Goal: Task Accomplishment & Management: Manage account settings

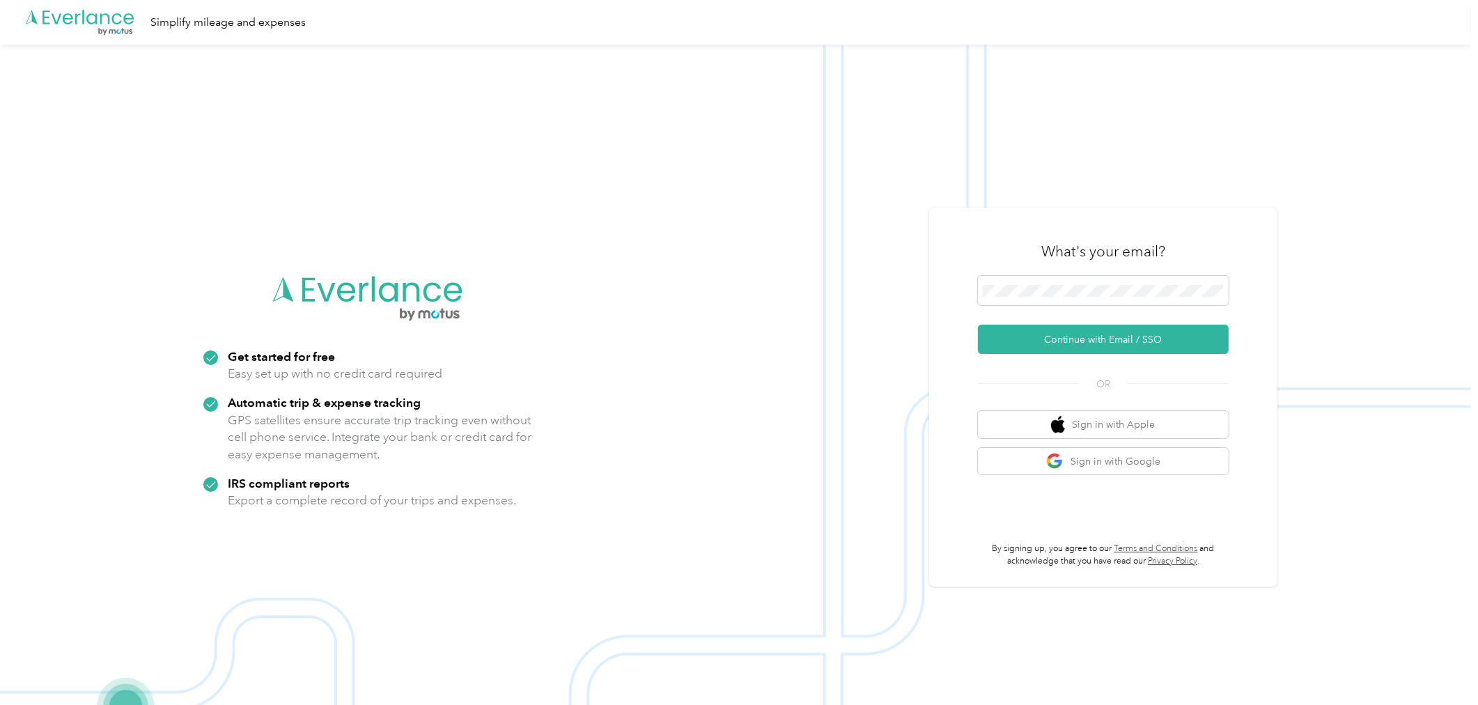
click at [1215, 230] on div "What's your email?" at bounding box center [1103, 251] width 251 height 49
click at [1112, 338] on button "Continue with Email / SSO" at bounding box center [1103, 339] width 251 height 29
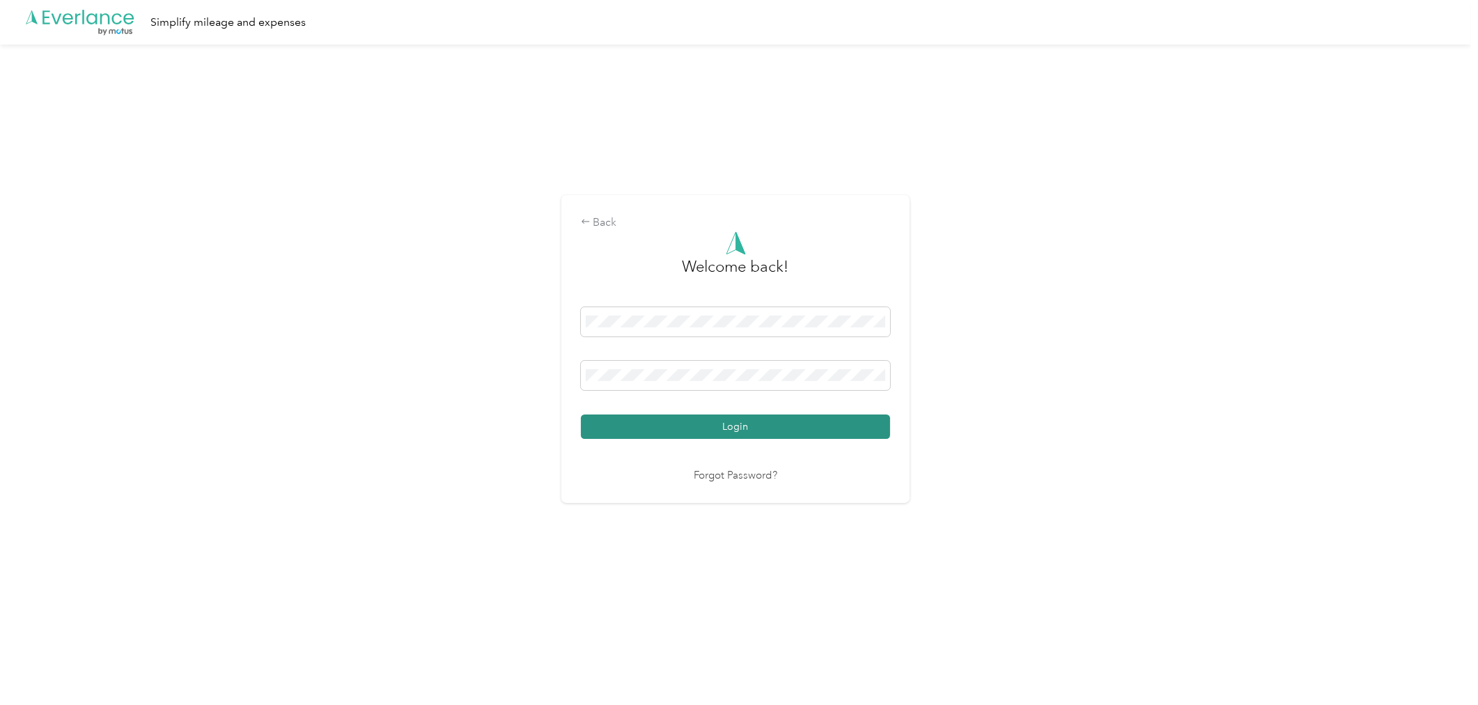
click at [820, 432] on button "Login" at bounding box center [735, 426] width 309 height 24
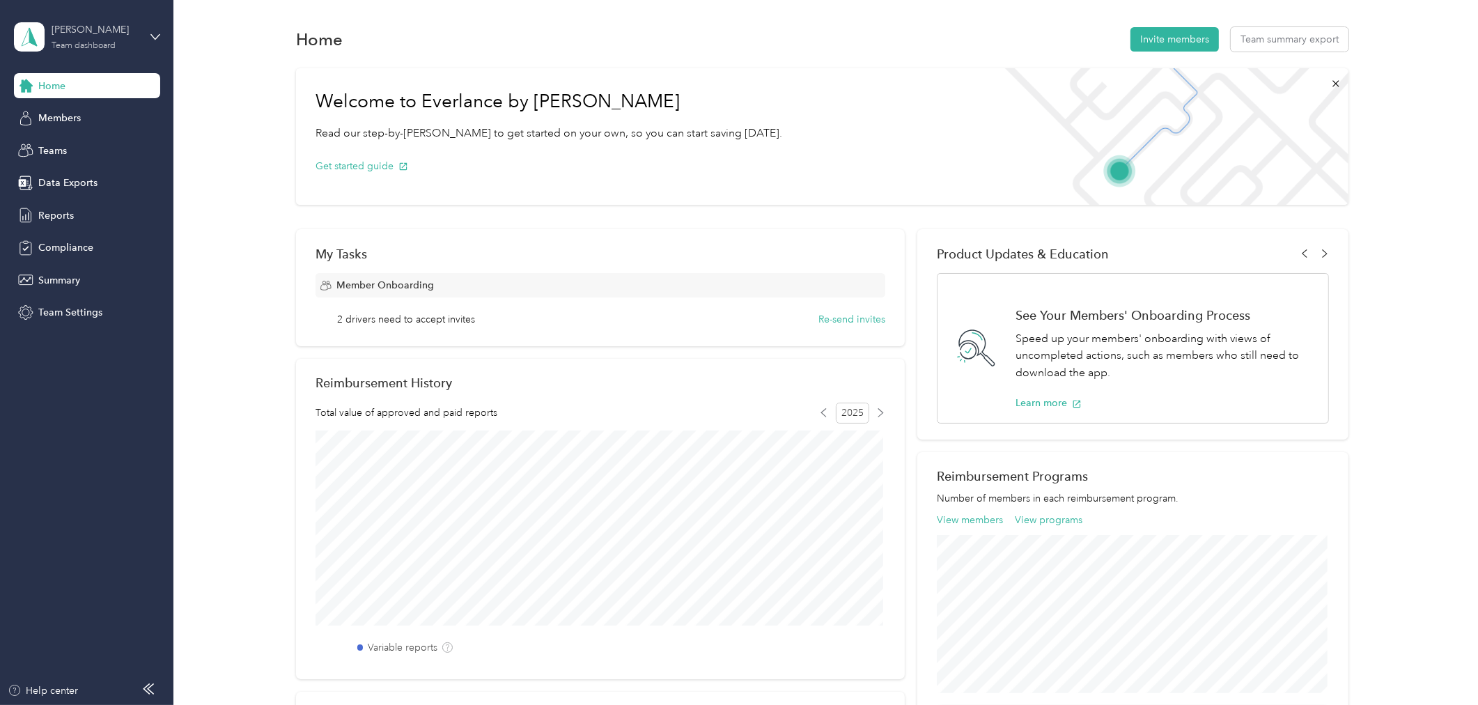
click at [88, 35] on div "[PERSON_NAME]" at bounding box center [95, 29] width 87 height 15
click at [84, 149] on div "Personal dashboard" at bounding box center [161, 146] width 274 height 24
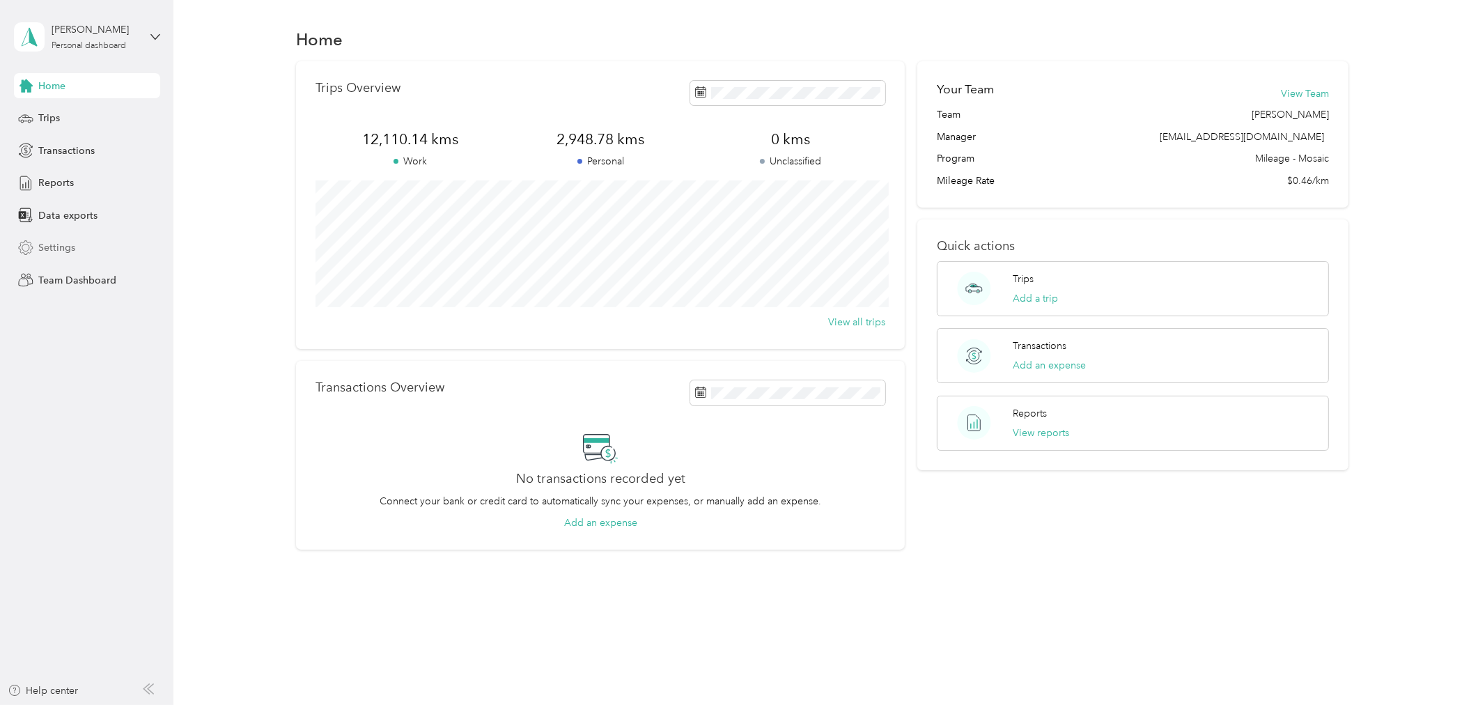
click at [72, 245] on span "Settings" at bounding box center [56, 247] width 37 height 15
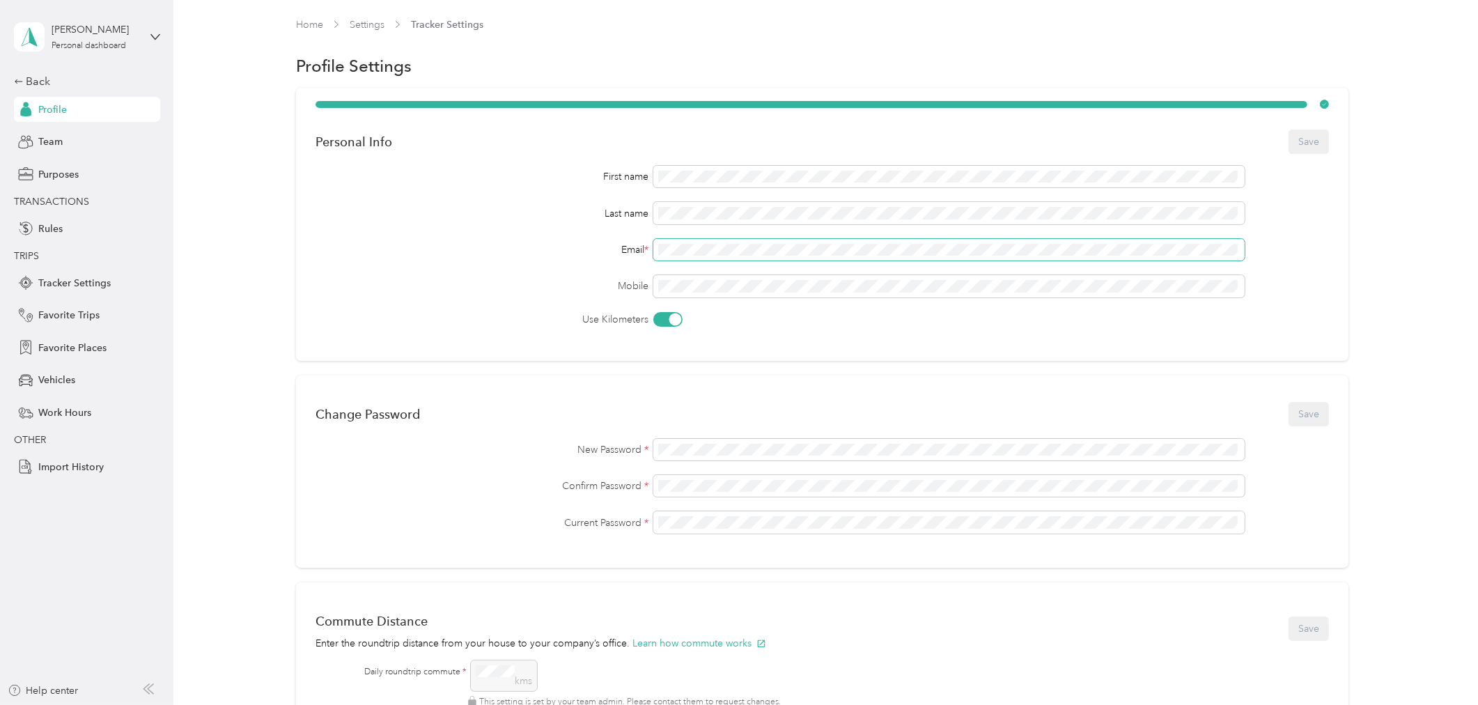
click at [653, 251] on span at bounding box center [948, 250] width 591 height 22
click at [52, 138] on span "Team" at bounding box center [50, 141] width 24 height 15
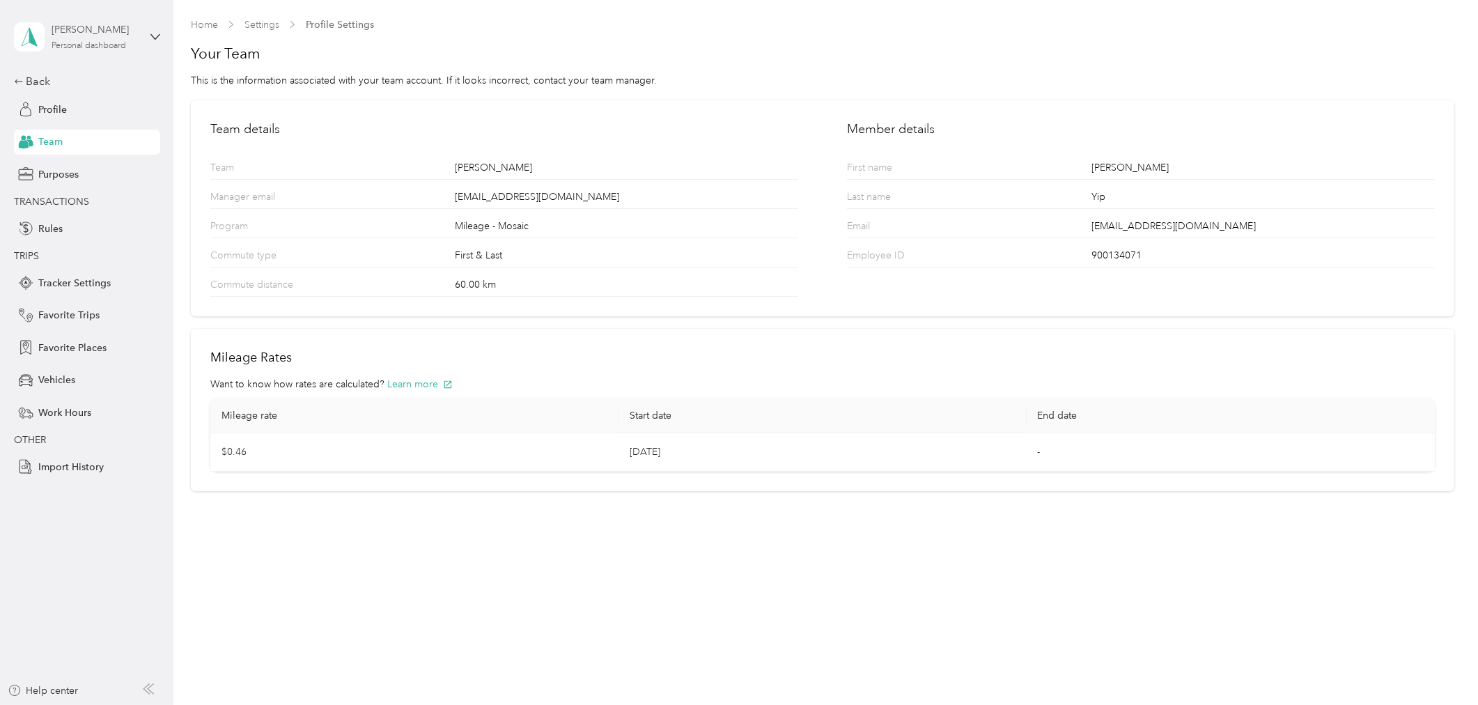
click at [87, 42] on div "Personal dashboard" at bounding box center [89, 46] width 75 height 8
click at [91, 114] on div "Team dashboard" at bounding box center [63, 114] width 75 height 15
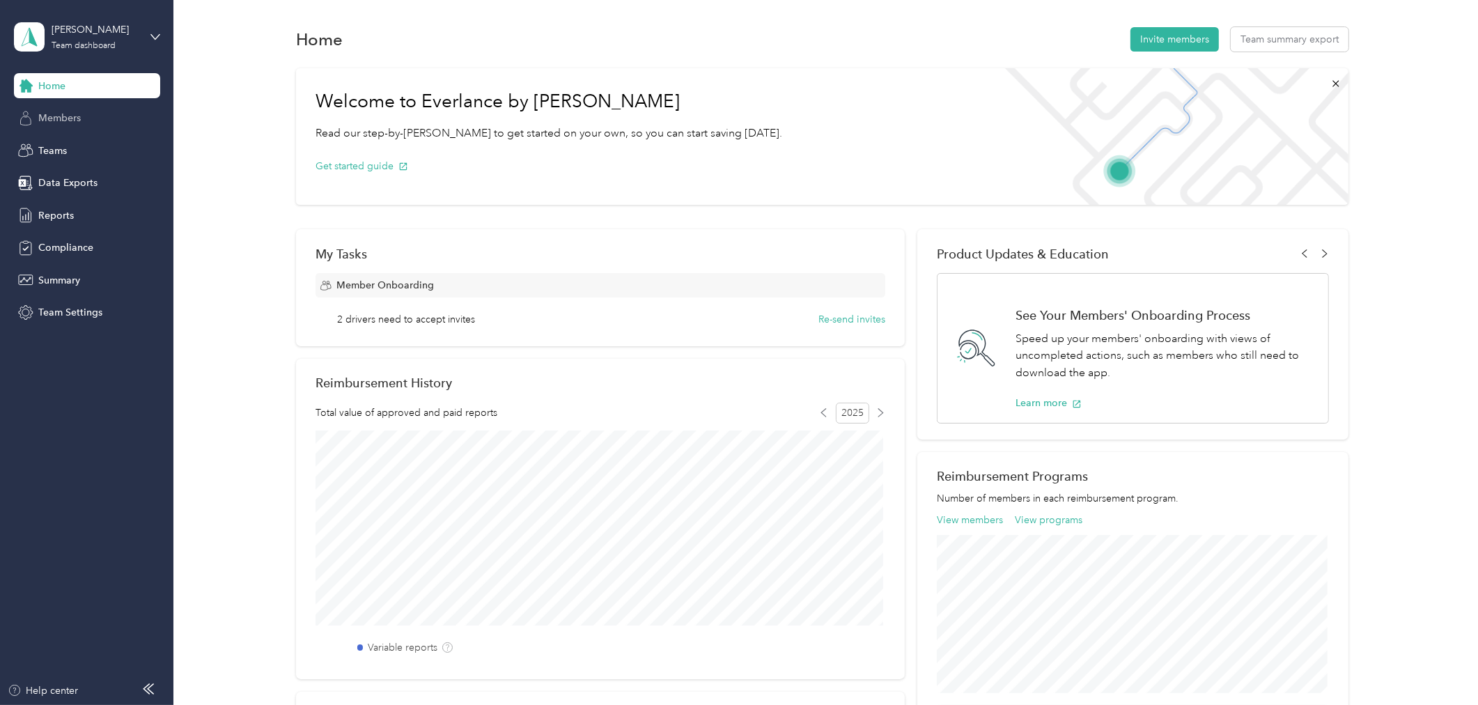
click at [75, 115] on span "Members" at bounding box center [59, 118] width 42 height 15
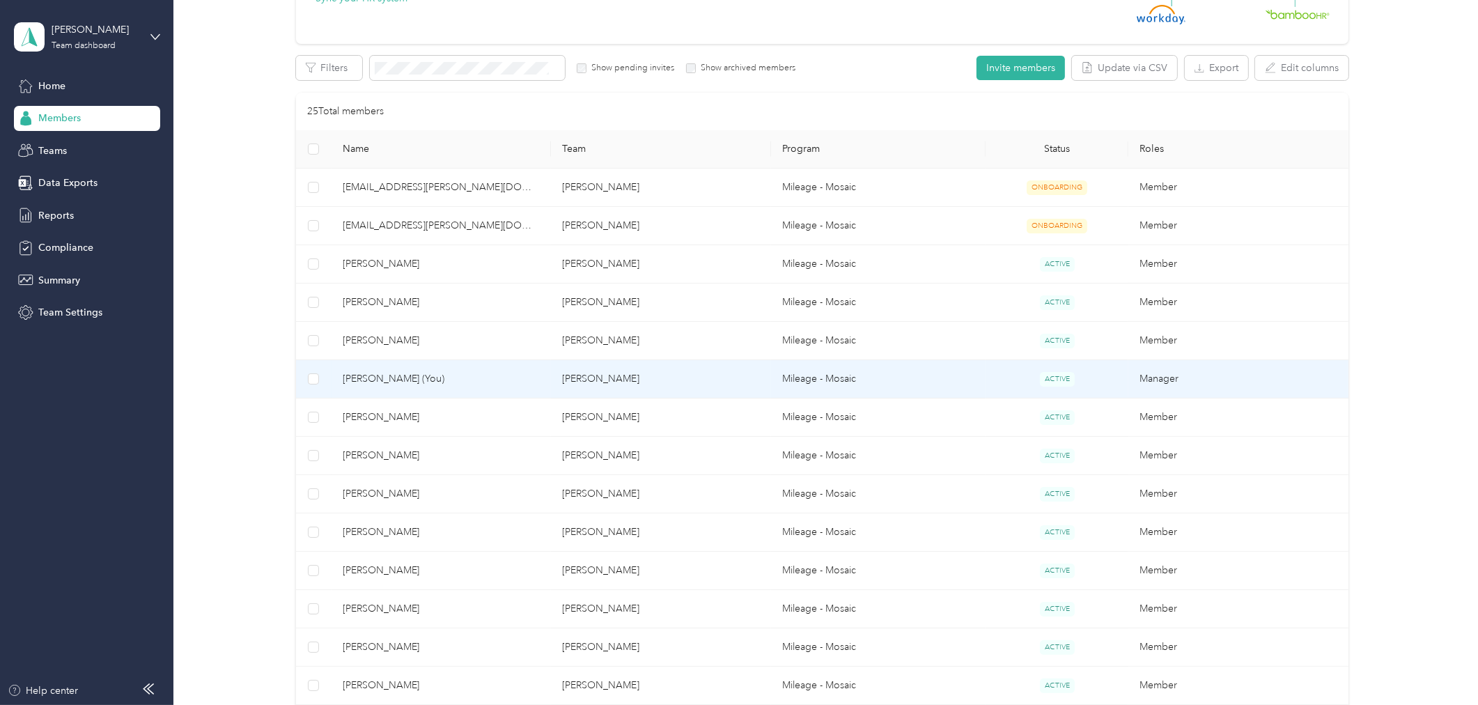
scroll to position [232, 0]
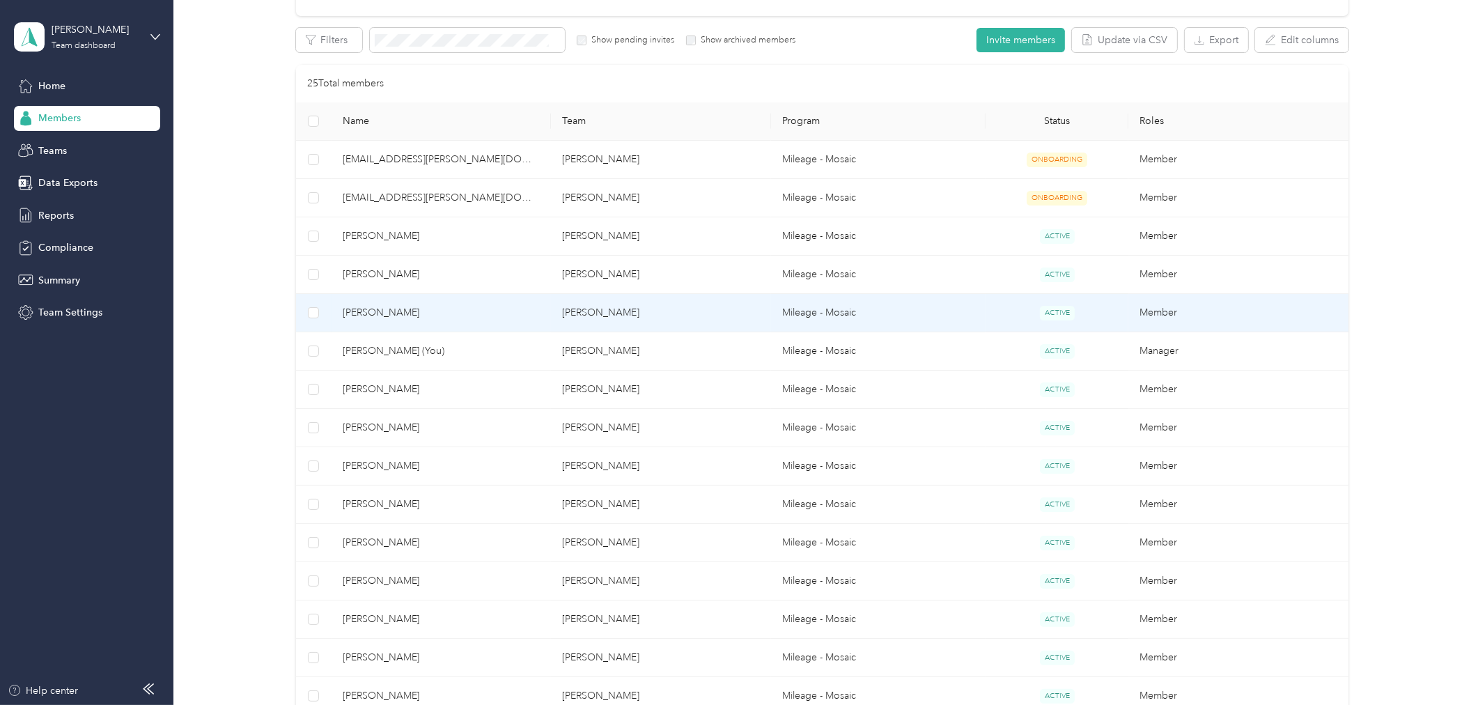
click at [657, 315] on td "[PERSON_NAME]" at bounding box center [661, 313] width 220 height 38
click at [657, 704] on div "Drag to resize Click to close Loading member data" at bounding box center [735, 705] width 1471 height 0
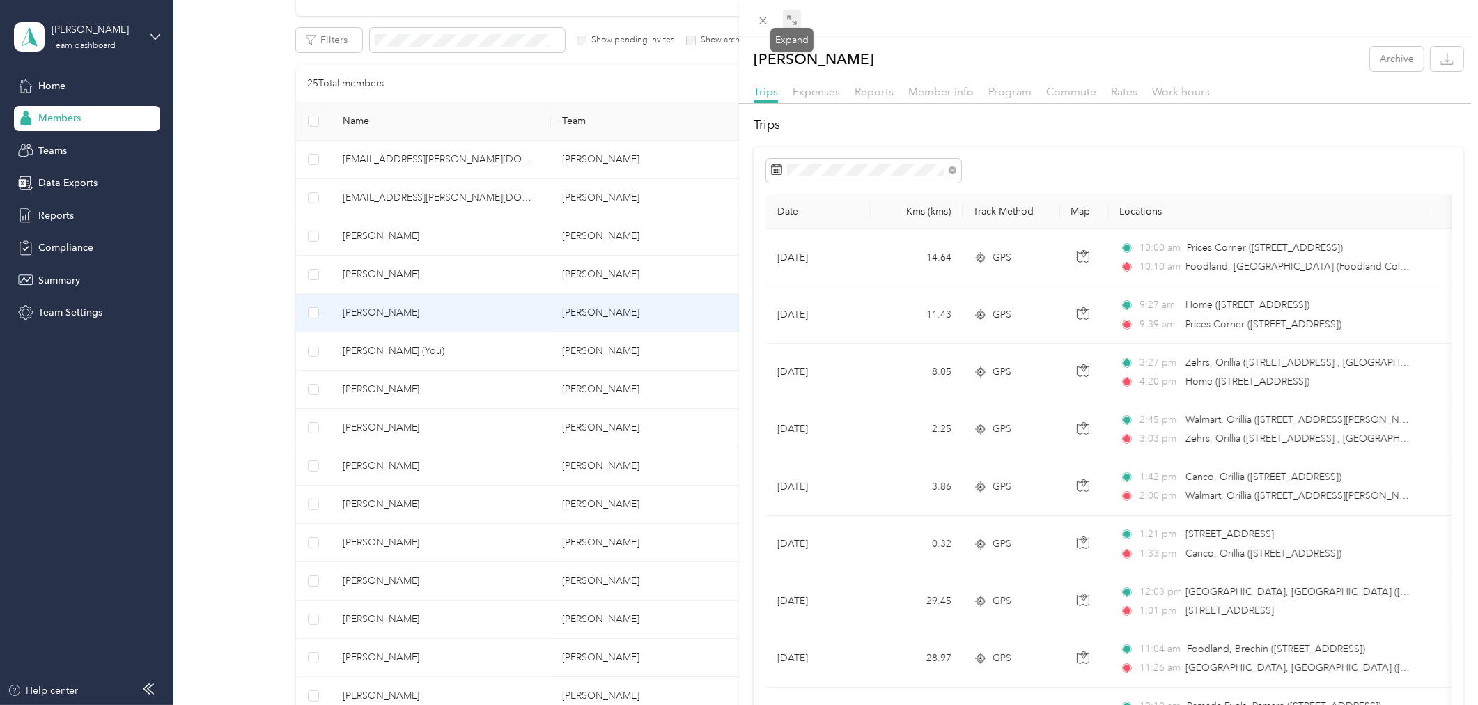
click at [790, 23] on icon at bounding box center [791, 20] width 11 height 11
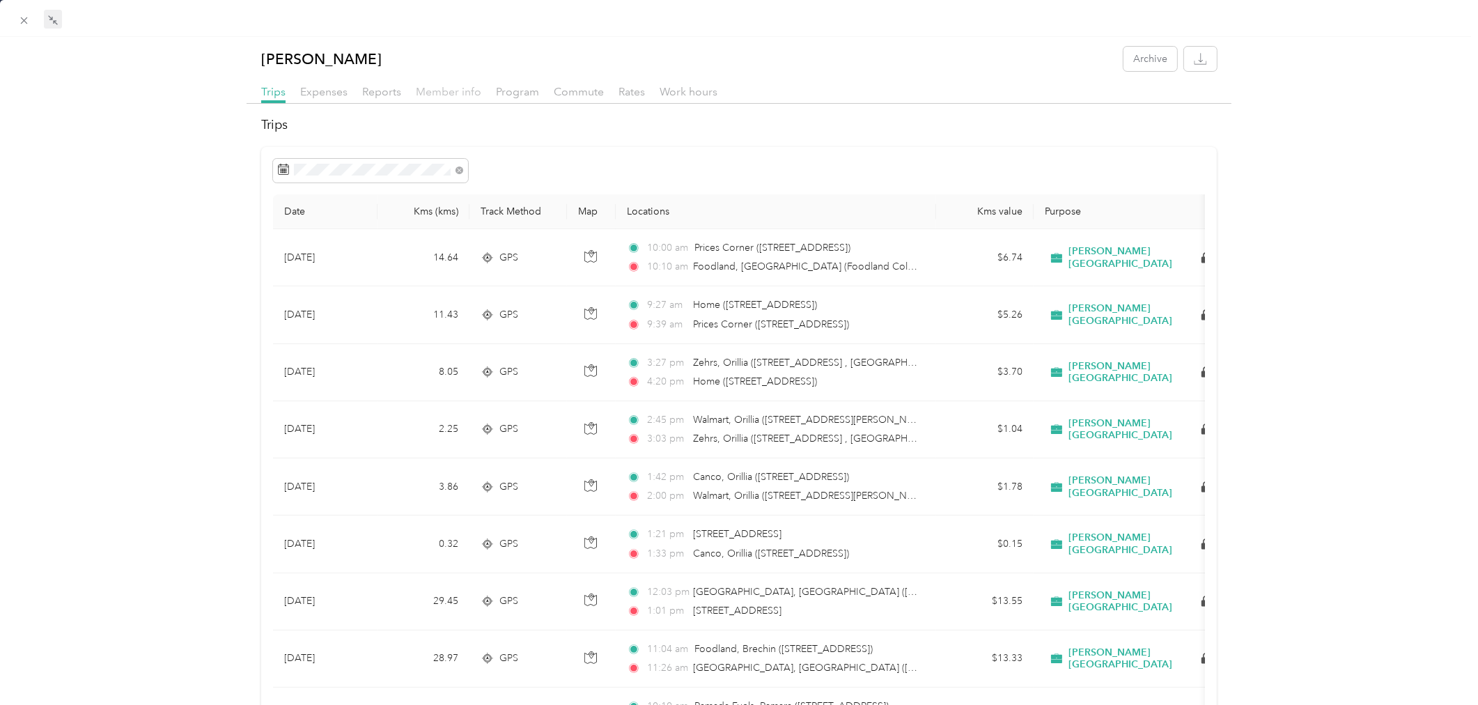
click at [439, 95] on span "Member info" at bounding box center [448, 91] width 65 height 13
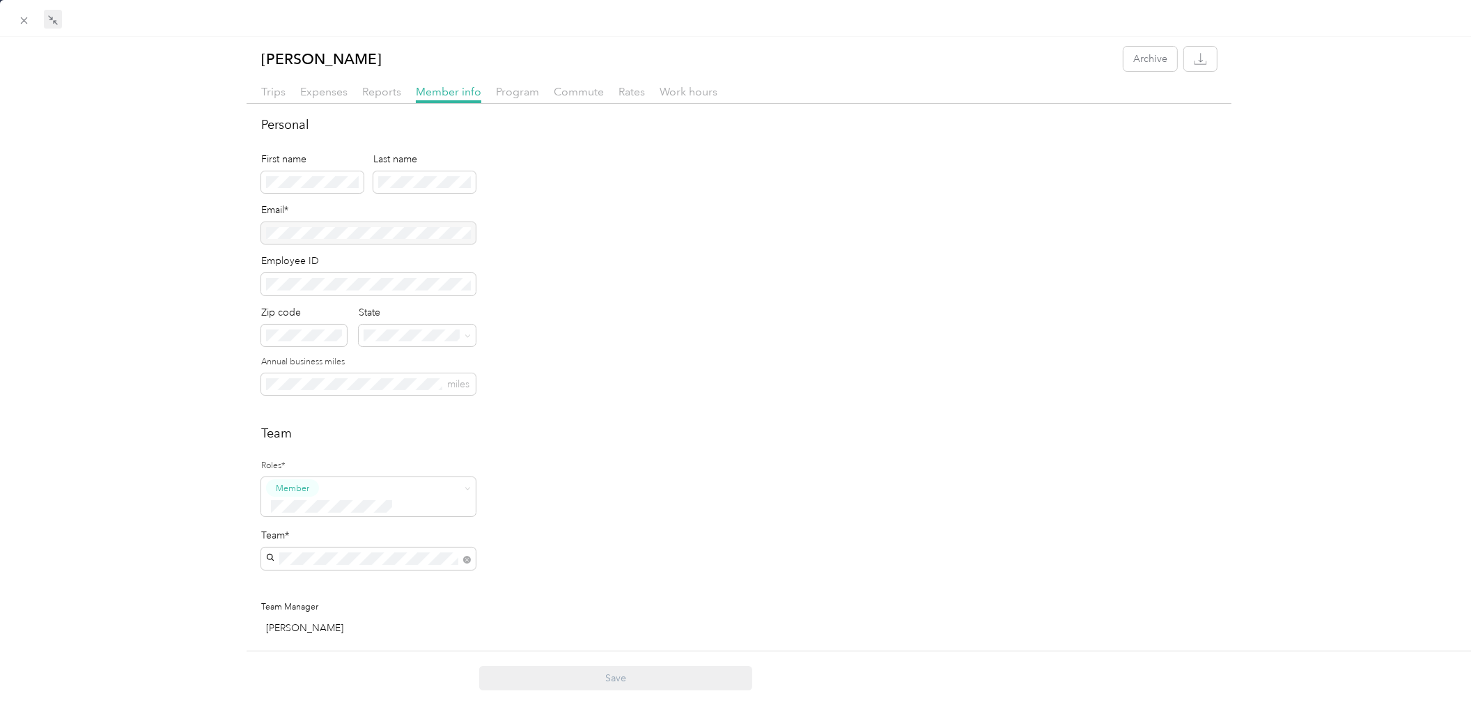
drag, startPoint x: 413, startPoint y: 232, endPoint x: 240, endPoint y: 231, distance: 172.7
click at [240, 231] on div "[PERSON_NAME] Archive Trips Expenses Reports Member info Program Commute Rates …" at bounding box center [739, 707] width 1478 height 1320
click at [567, 92] on span "Commute" at bounding box center [579, 91] width 50 height 13
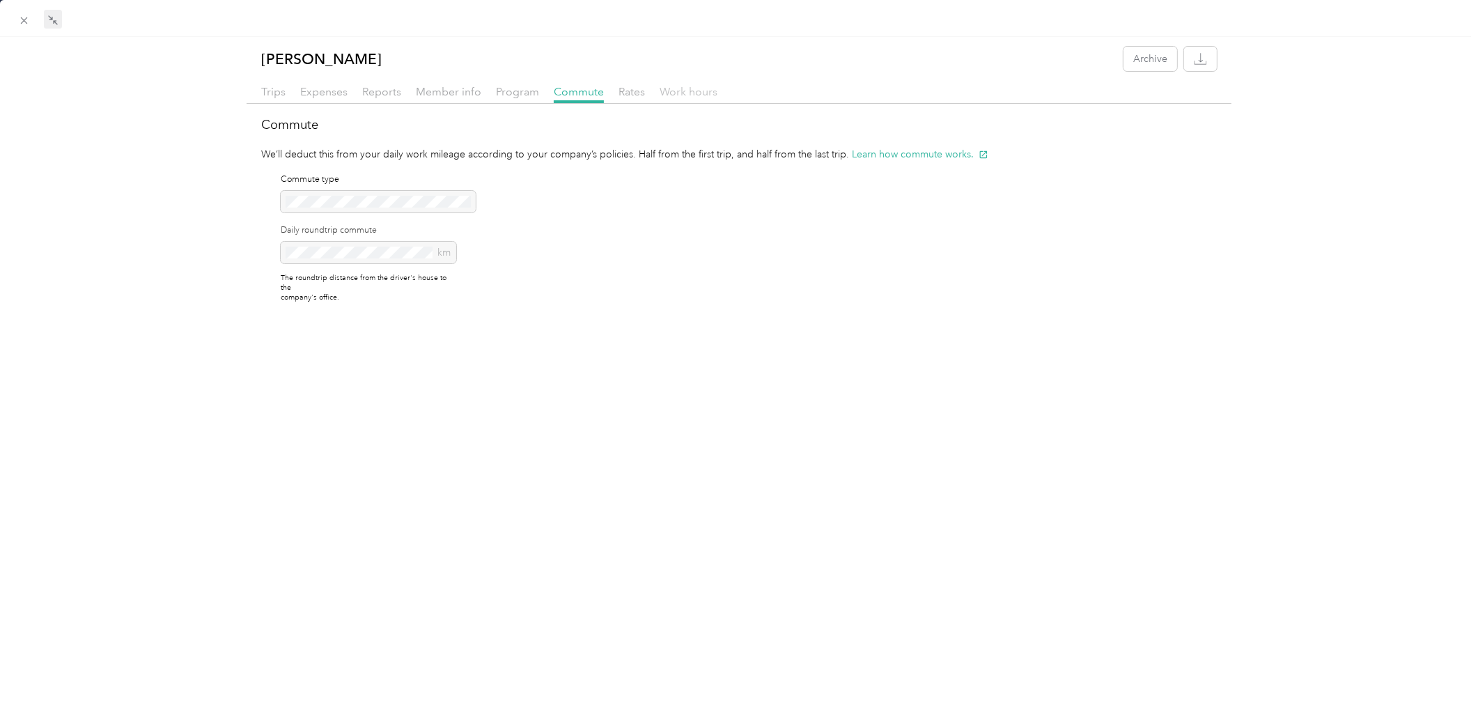
click at [679, 89] on span "Work hours" at bounding box center [689, 91] width 58 height 13
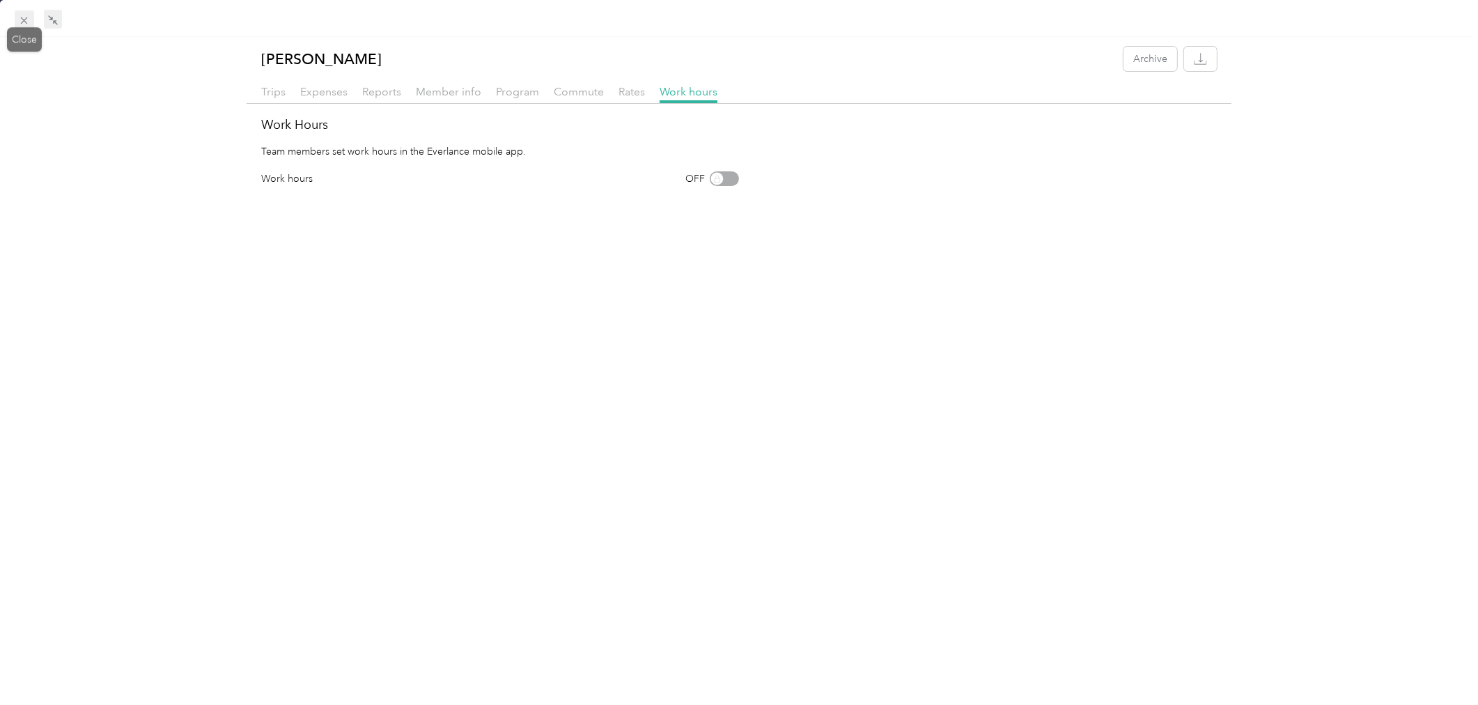
click at [31, 19] on span at bounding box center [25, 20] width 20 height 20
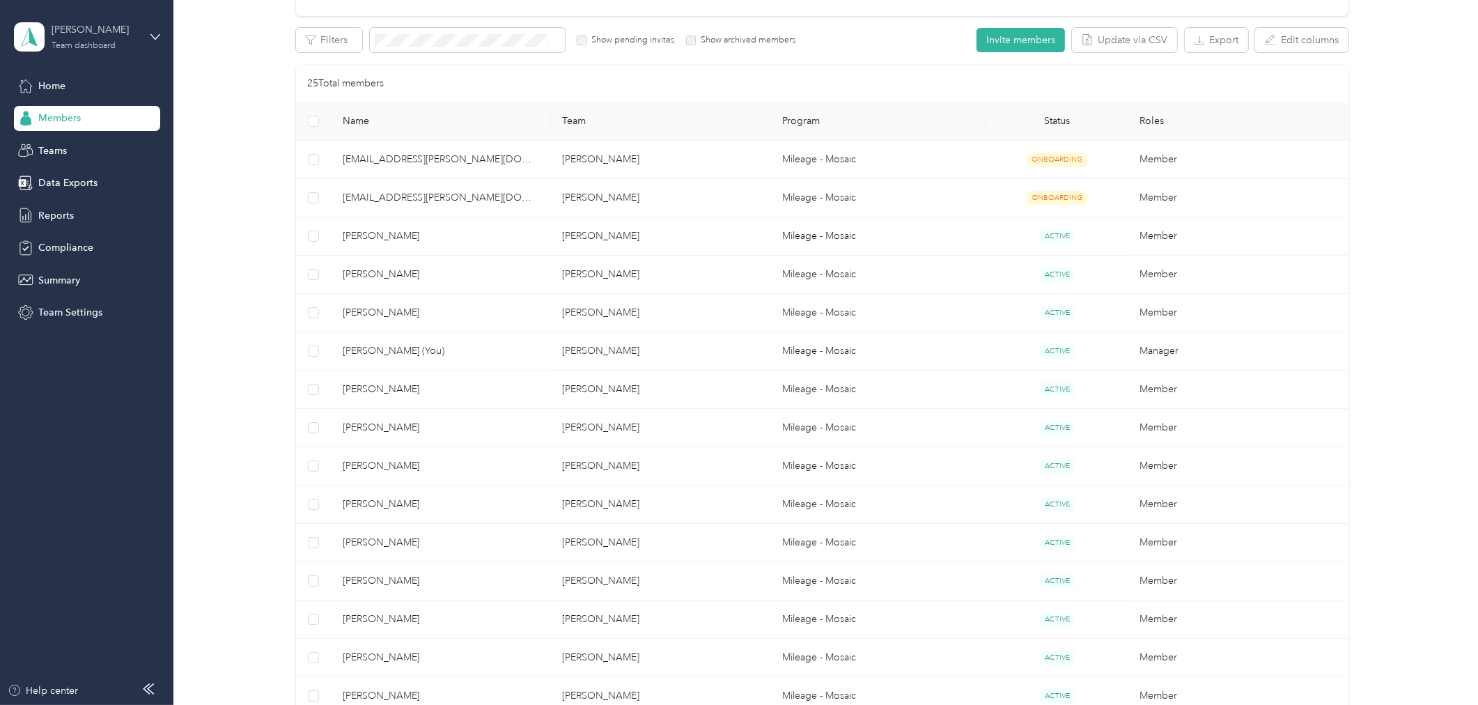
click at [107, 40] on div "[PERSON_NAME] Molson Team dashboard" at bounding box center [95, 36] width 87 height 28
click at [89, 143] on div "Personal dashboard" at bounding box center [70, 146] width 88 height 15
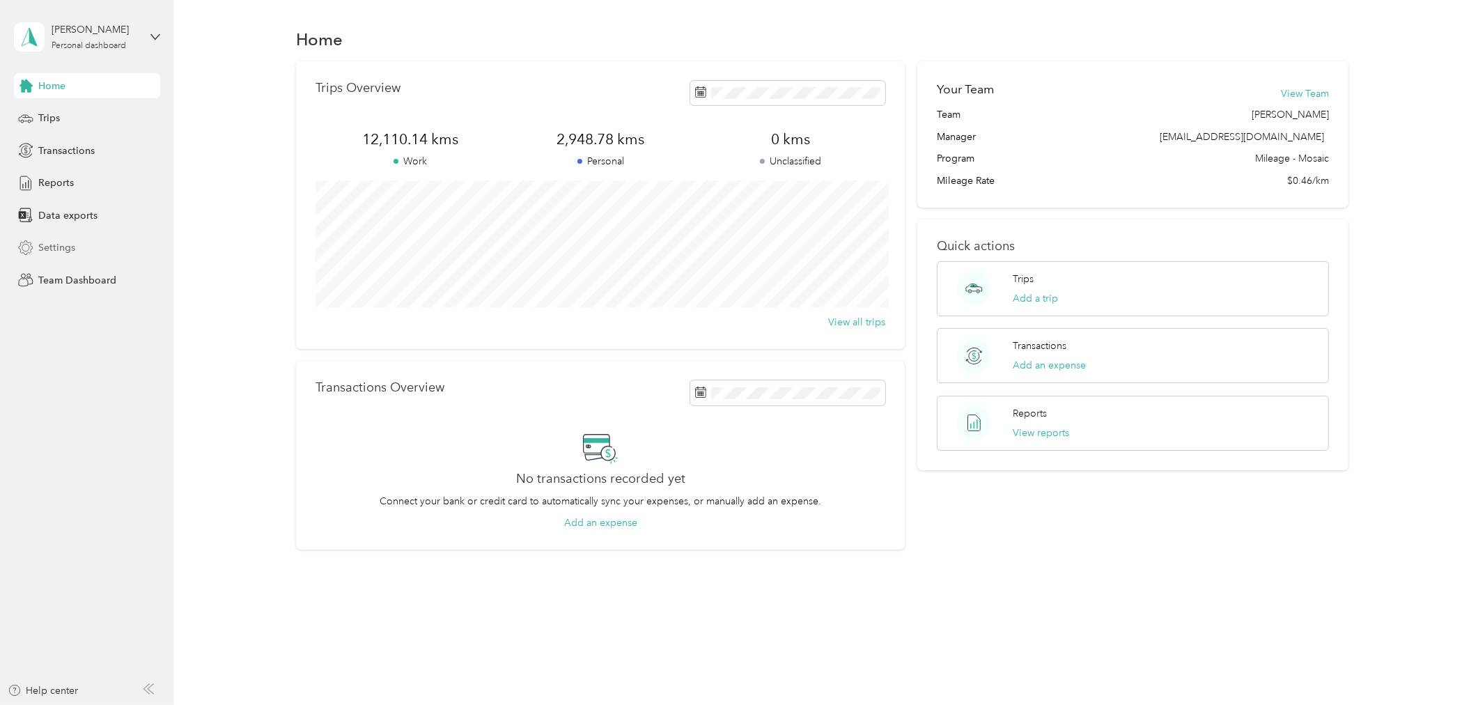
click at [64, 249] on span "Settings" at bounding box center [56, 247] width 37 height 15
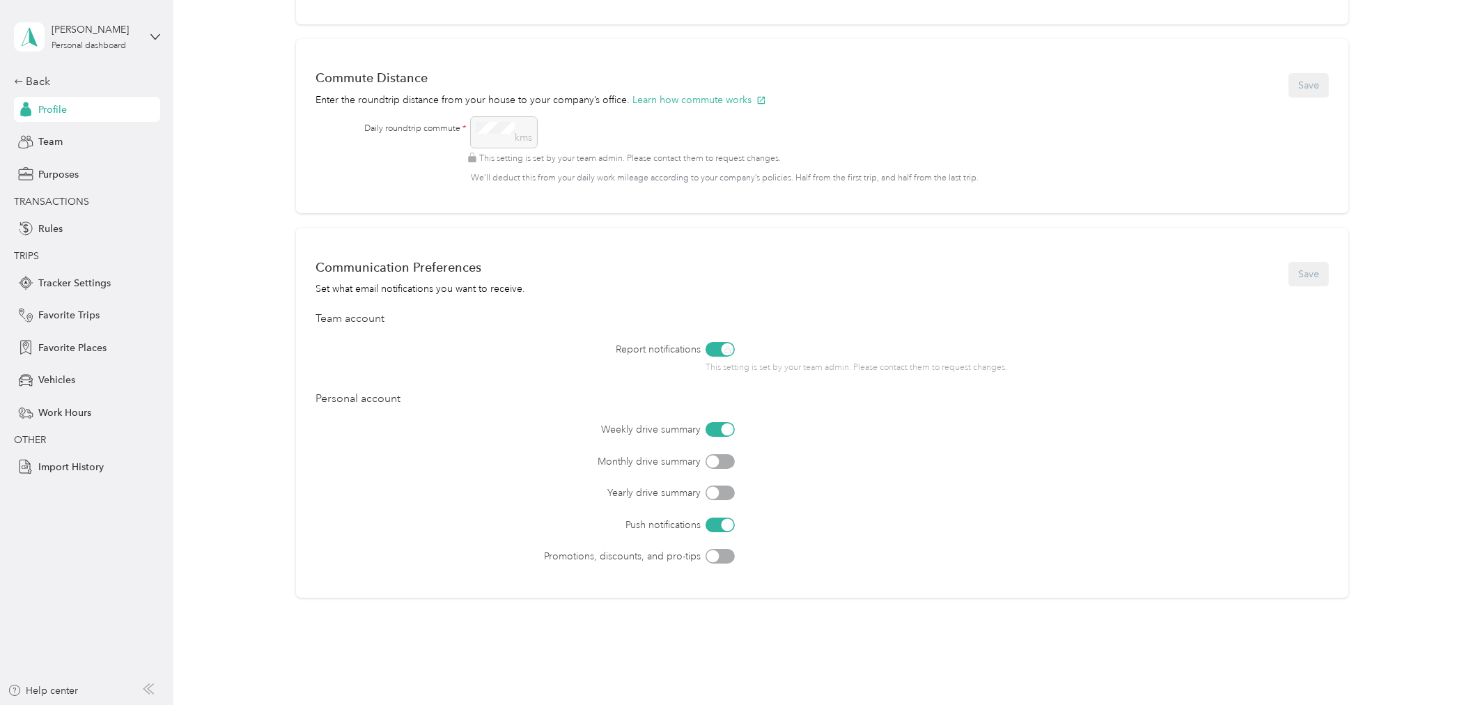
scroll to position [594, 0]
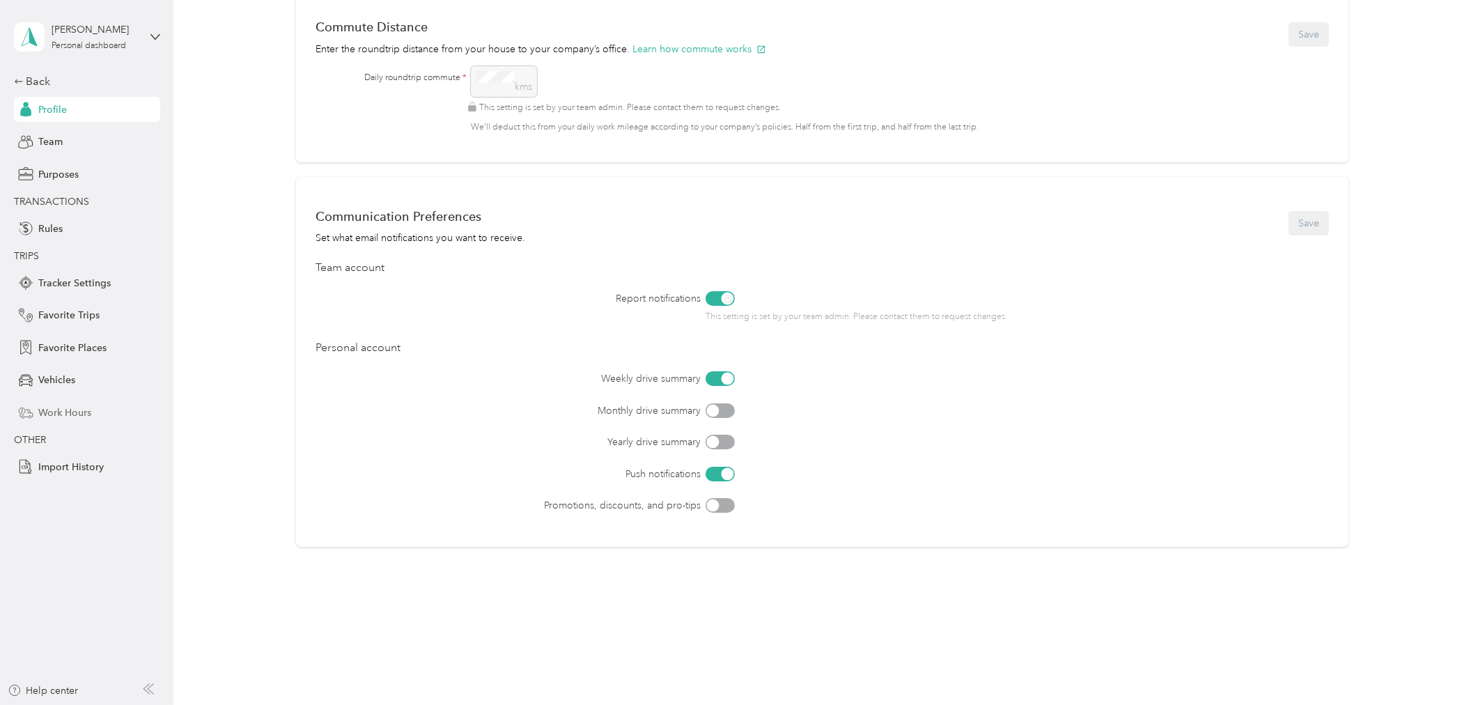
click at [77, 407] on span "Work Hours" at bounding box center [64, 412] width 53 height 15
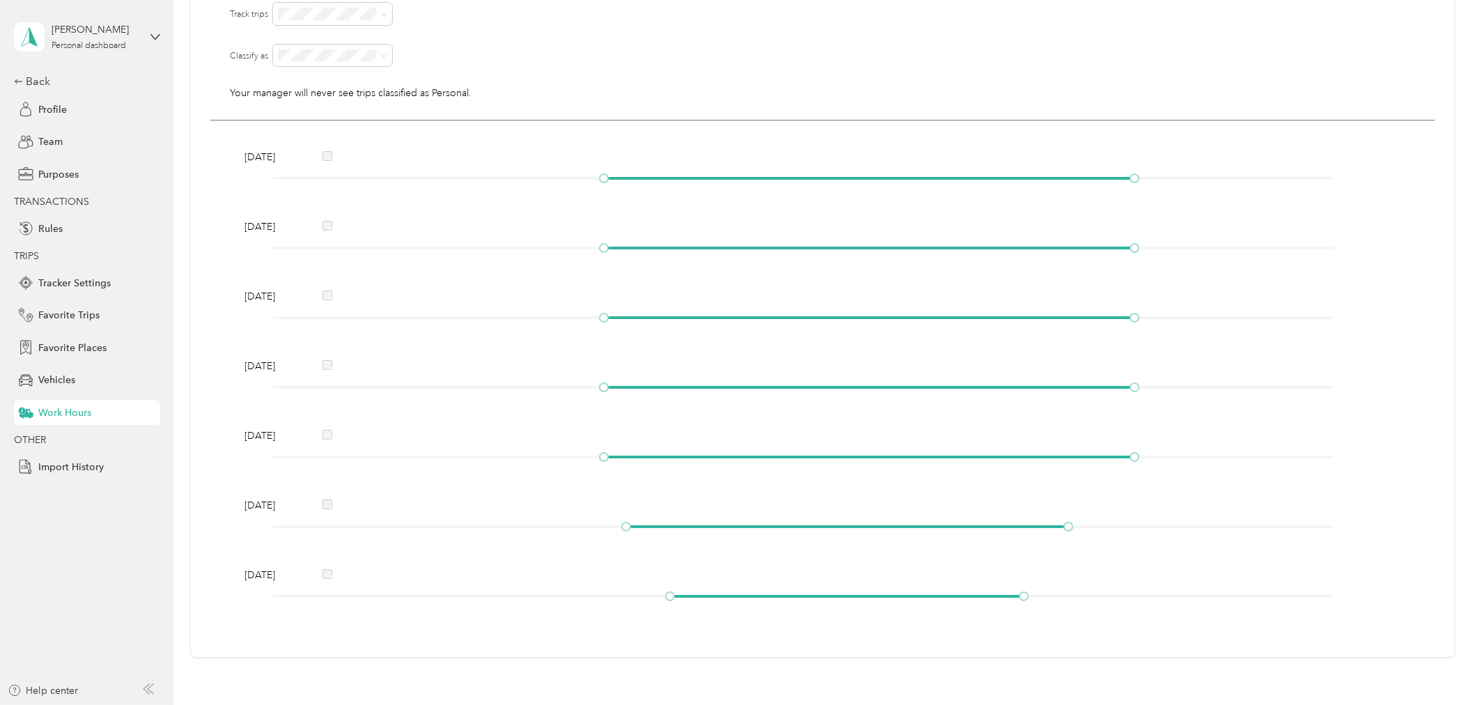
scroll to position [282, 0]
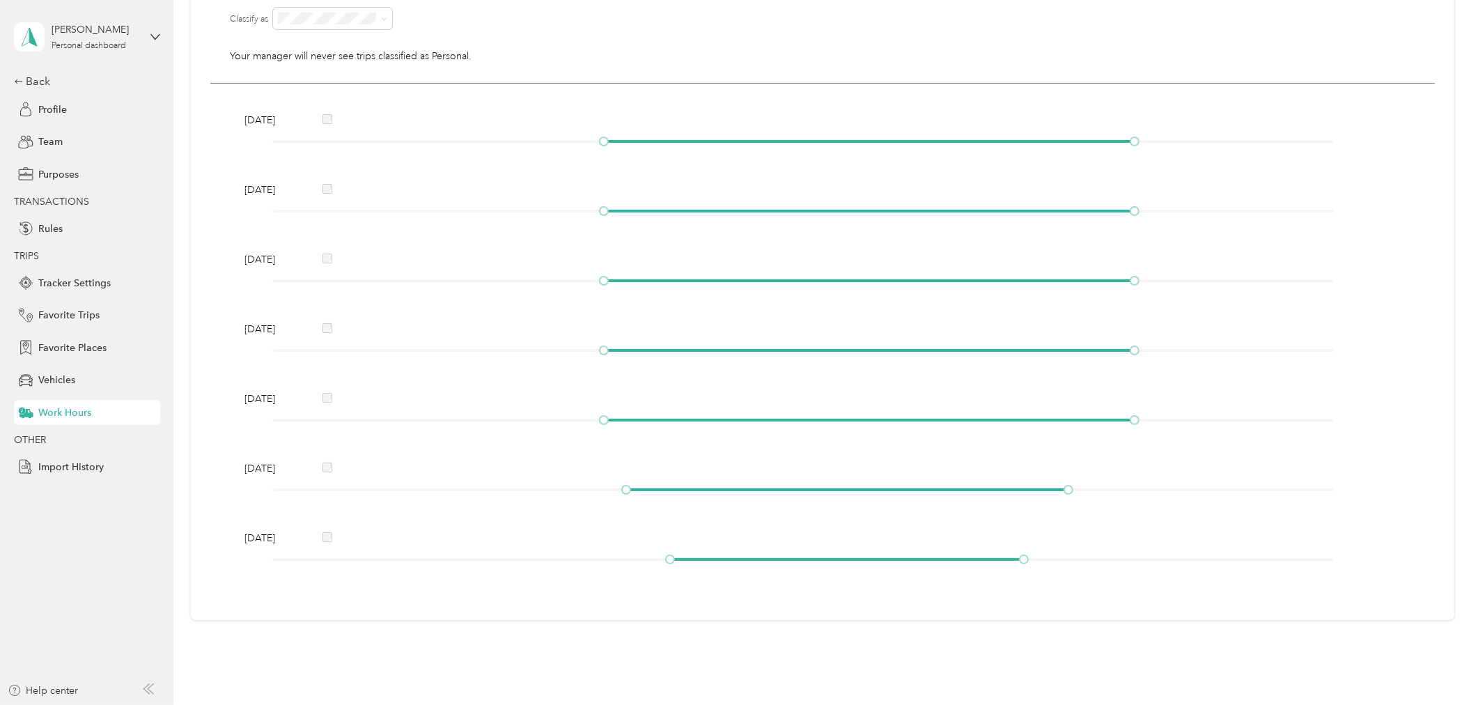
click at [602, 162] on div "[DATE] [DATE] [DATE] [DATE] [DATE] [DATE] [DATE]" at bounding box center [822, 342] width 1224 height 517
click at [600, 141] on div at bounding box center [603, 141] width 7 height 7
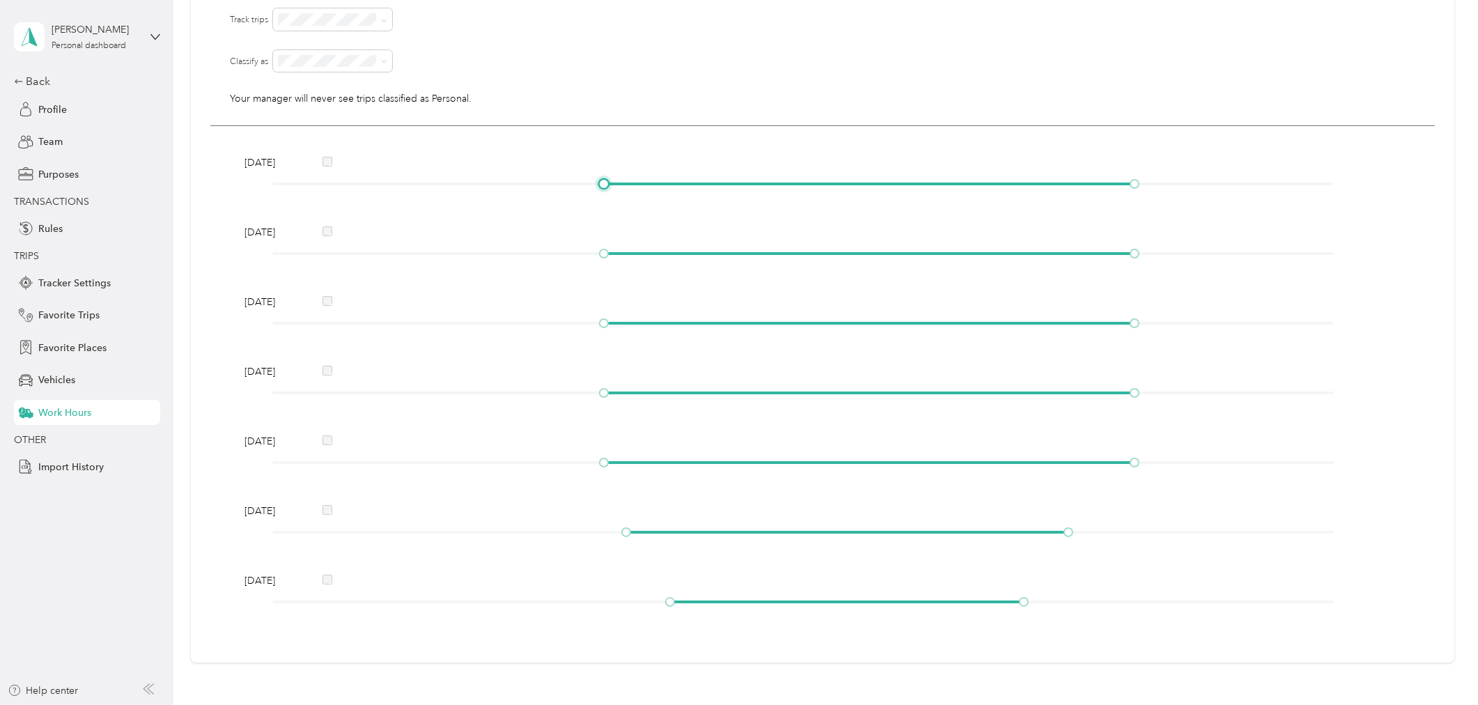
scroll to position [205, 0]
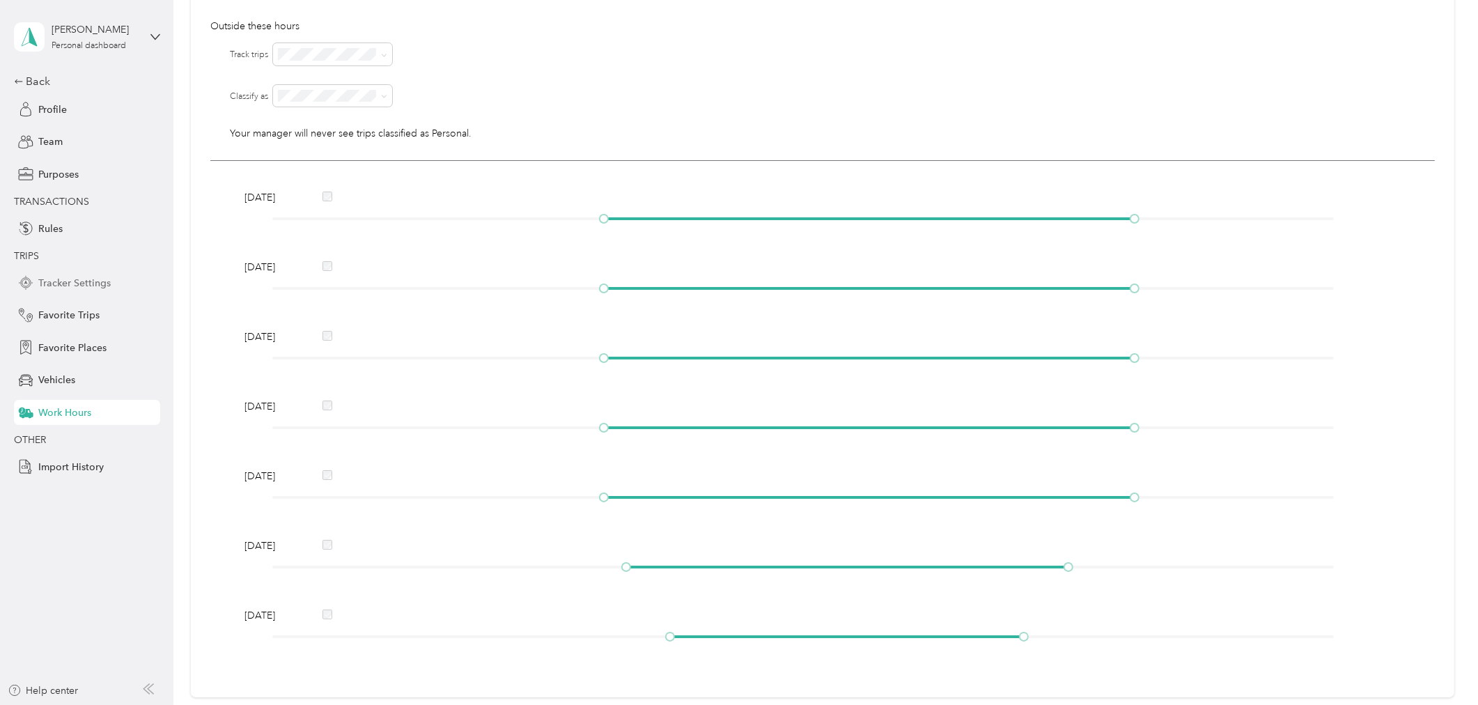
click at [85, 286] on span "Tracker Settings" at bounding box center [74, 283] width 72 height 15
